Goal: Navigation & Orientation: Find specific page/section

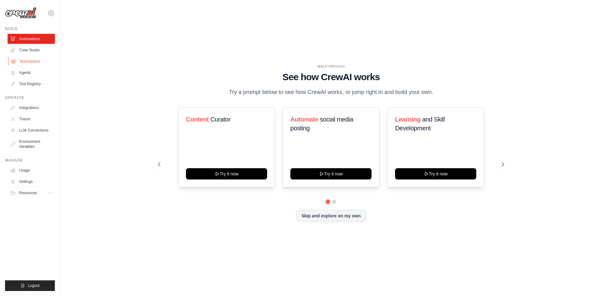
click at [37, 62] on link "Marketplace" at bounding box center [31, 61] width 47 height 10
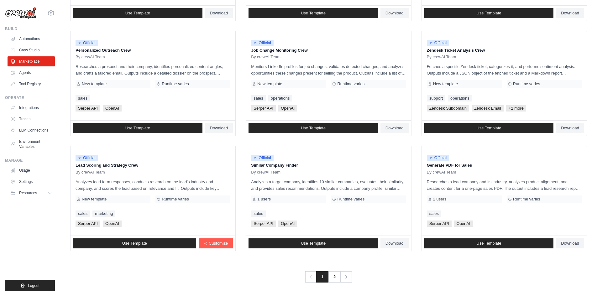
scroll to position [285, 0]
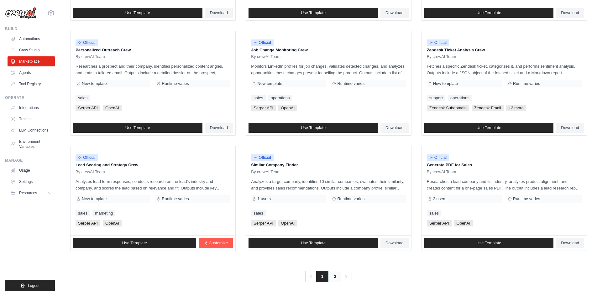
click at [332, 277] on link "2" at bounding box center [335, 276] width 13 height 11
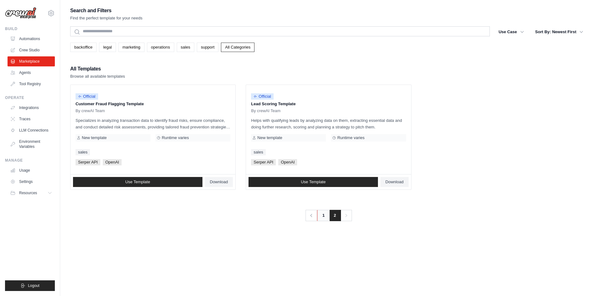
click at [321, 216] on link "1" at bounding box center [323, 215] width 13 height 11
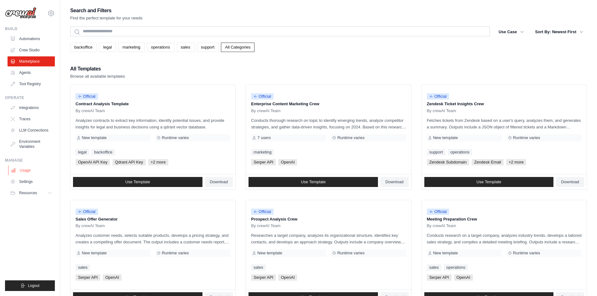
click at [27, 167] on link "Usage" at bounding box center [31, 171] width 47 height 10
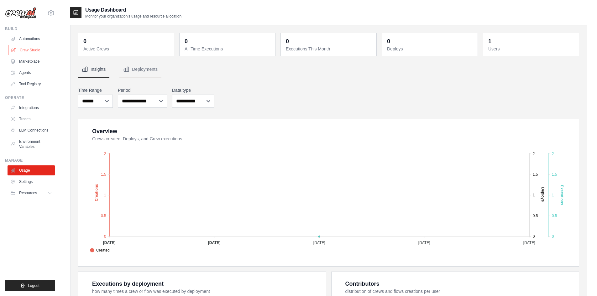
click at [34, 48] on link "Crew Studio" at bounding box center [31, 50] width 47 height 10
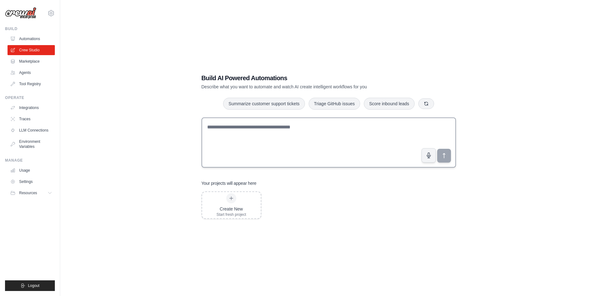
scroll to position [13, 0]
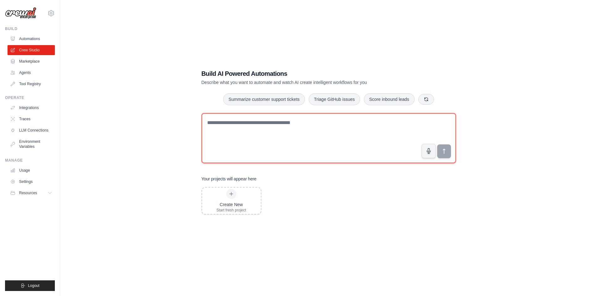
click at [300, 127] on textarea at bounding box center [329, 138] width 255 height 50
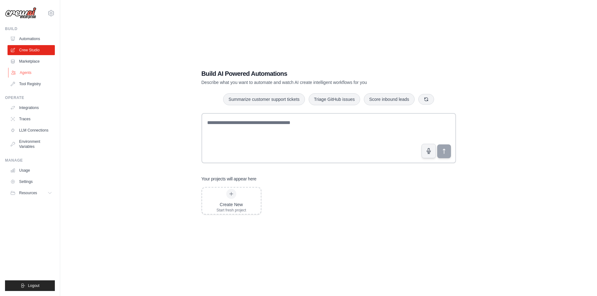
click at [34, 74] on link "Agents" at bounding box center [31, 73] width 47 height 10
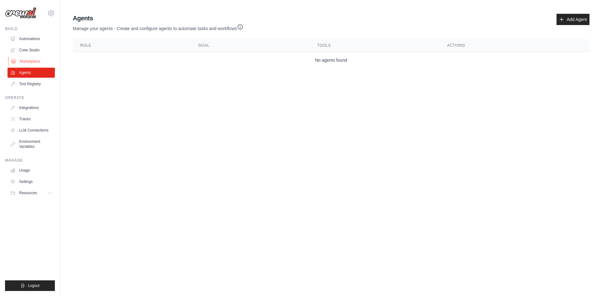
click at [33, 62] on link "Marketplace" at bounding box center [31, 61] width 47 height 10
